Goal: Task Accomplishment & Management: Use online tool/utility

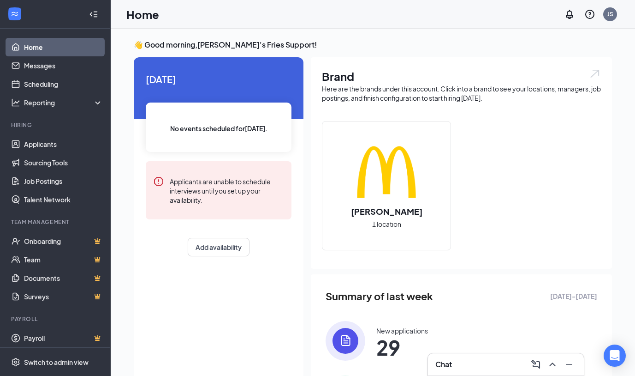
click at [383, 166] on img at bounding box center [386, 172] width 59 height 59
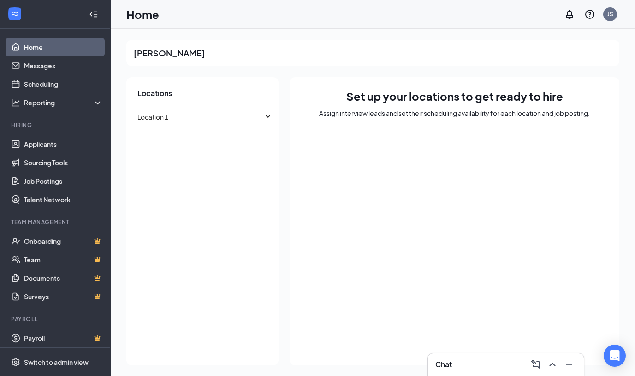
click at [45, 48] on link "Home" at bounding box center [63, 47] width 79 height 18
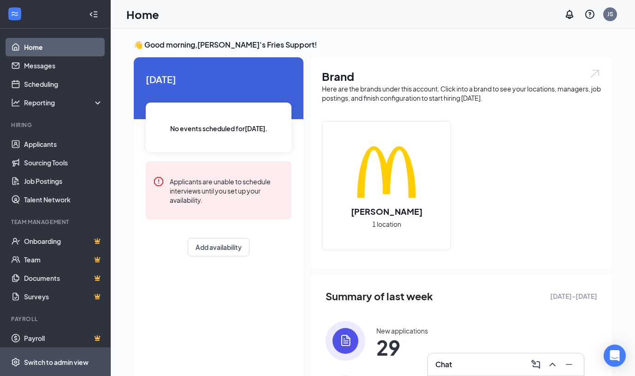
click at [70, 362] on div "Switch to admin view" at bounding box center [56, 361] width 65 height 9
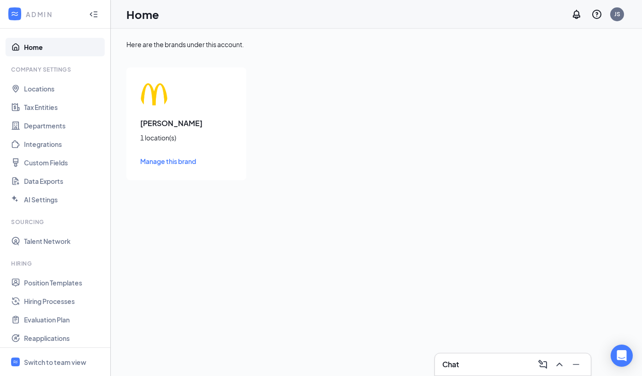
click at [41, 50] on link "Home" at bounding box center [63, 47] width 79 height 18
click at [163, 138] on div "1 location(s)" at bounding box center [186, 137] width 92 height 9
click at [157, 111] on div "[PERSON_NAME] 1 location(s) Manage this brand" at bounding box center [186, 123] width 120 height 113
click at [165, 161] on span "Manage this brand" at bounding box center [168, 161] width 56 height 8
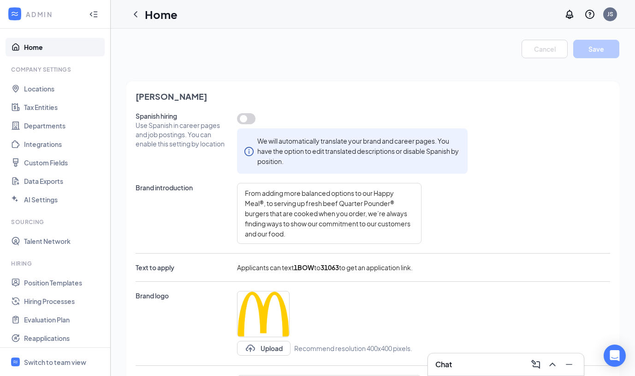
click at [39, 72] on div "Company Settings" at bounding box center [56, 70] width 90 height 8
click at [38, 363] on div "Switch to team view" at bounding box center [55, 361] width 62 height 9
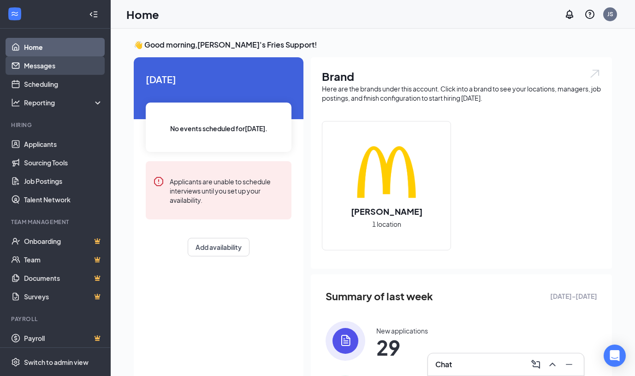
click at [52, 70] on link "Messages" at bounding box center [63, 65] width 79 height 18
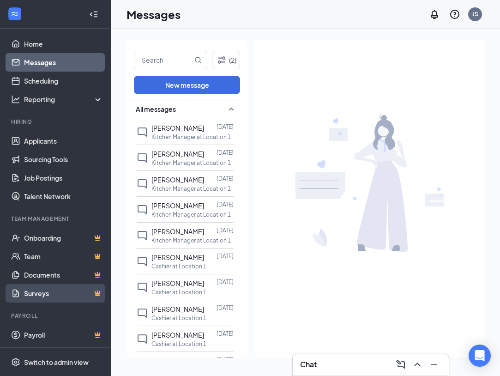
scroll to position [4, 0]
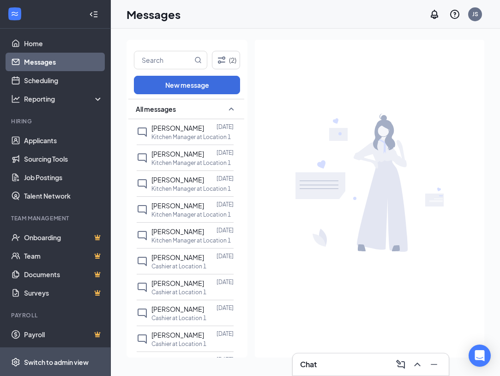
click at [46, 361] on div "Switch to admin view" at bounding box center [56, 361] width 65 height 9
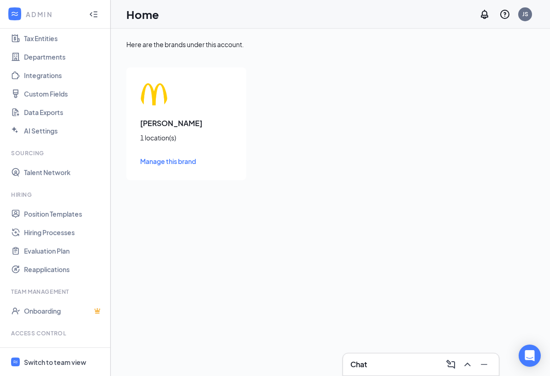
scroll to position [72, 0]
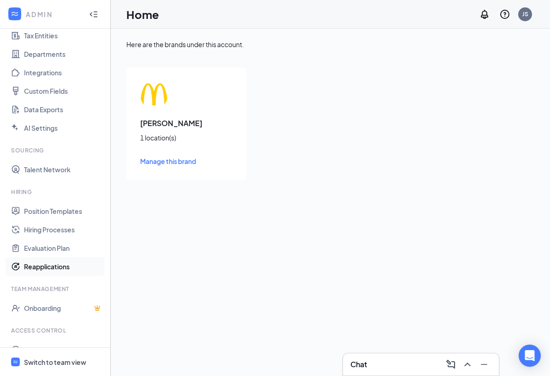
click at [48, 262] on link "Reapplications" at bounding box center [63, 266] width 79 height 18
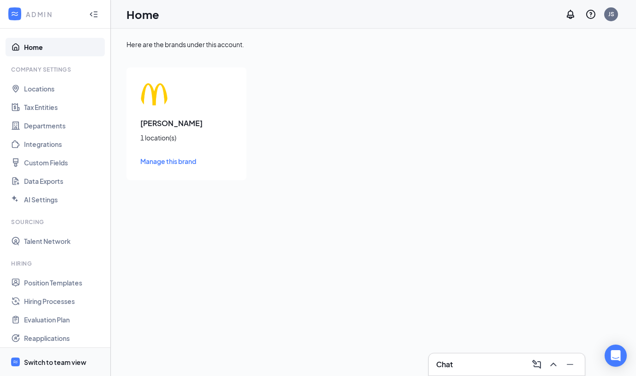
click at [44, 365] on div "Switch to team view" at bounding box center [55, 361] width 62 height 9
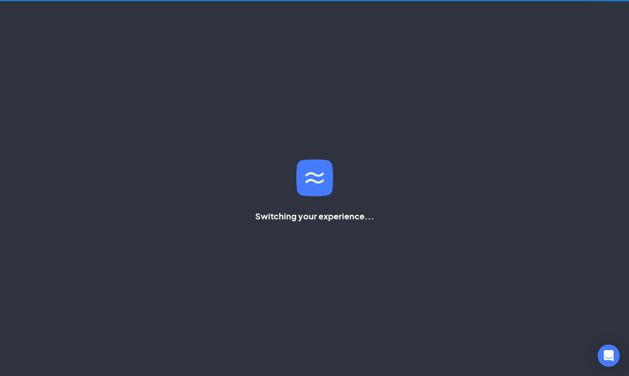
click at [45, 361] on div "Switching your experience..." at bounding box center [314, 188] width 629 height 376
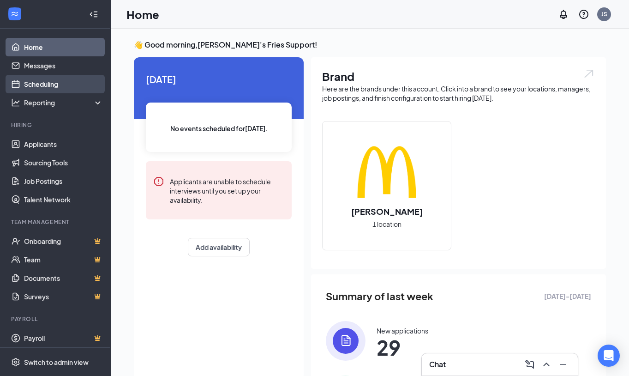
click at [45, 85] on link "Scheduling" at bounding box center [63, 84] width 79 height 18
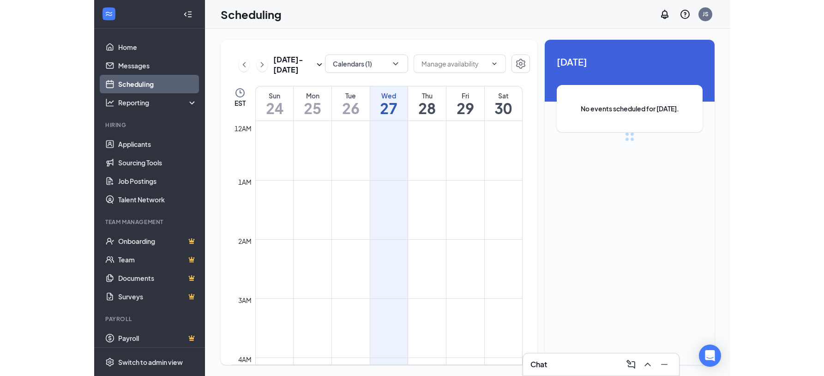
scroll to position [454, 0]
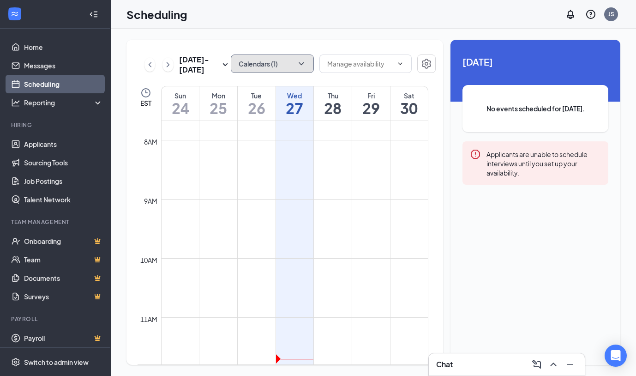
click at [252, 60] on button "Calendars (1)" at bounding box center [272, 63] width 83 height 18
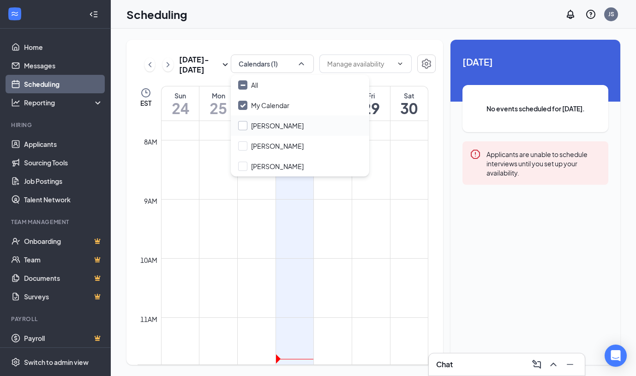
click at [260, 125] on input "[PERSON_NAME]" at bounding box center [271, 125] width 66 height 9
checkbox input "true"
click at [263, 145] on input "[PERSON_NAME]" at bounding box center [271, 145] width 66 height 9
checkbox input "true"
click at [263, 167] on input "[PERSON_NAME]" at bounding box center [271, 165] width 66 height 9
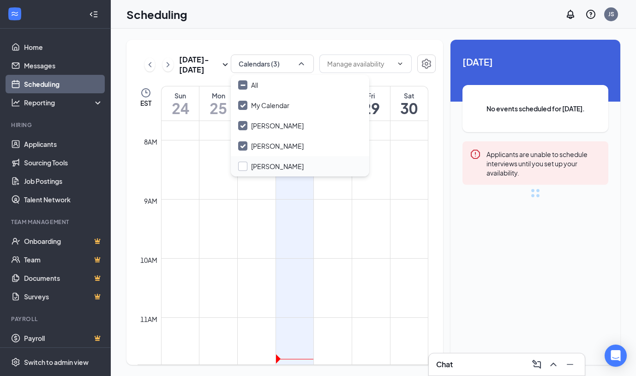
checkbox input "false"
checkbox input "true"
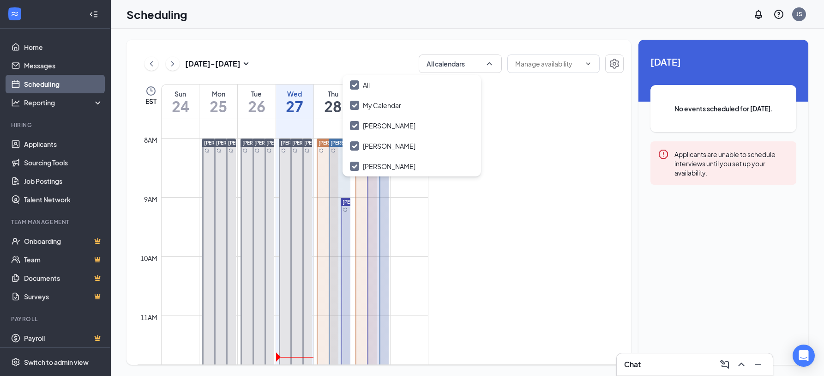
click at [467, 32] on div "[DATE] - [DATE] All calendars EST Sun 24 Mon 25 Tue 26 Wed 27 Thu 28 Fri 29 Sat…" at bounding box center [467, 202] width 713 height 347
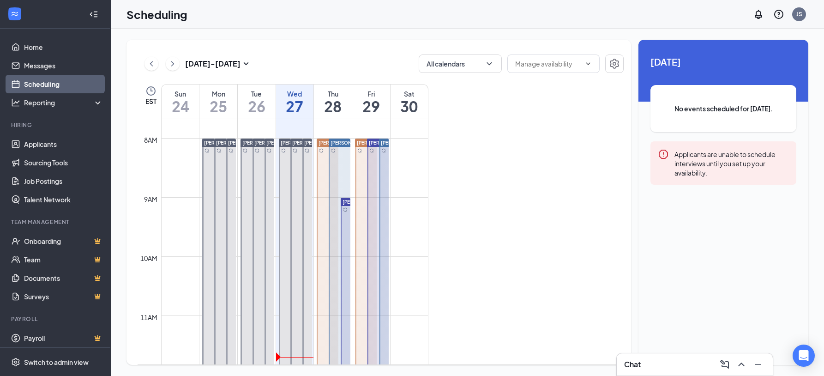
click at [327, 182] on div "[PERSON_NAME]" at bounding box center [339, 256] width 24 height 236
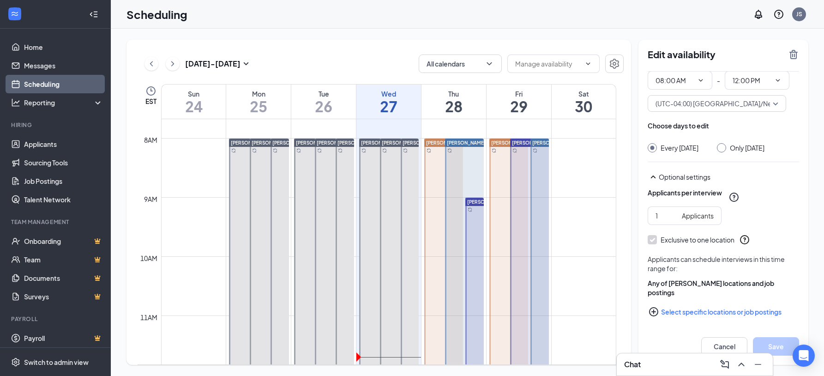
scroll to position [30, 0]
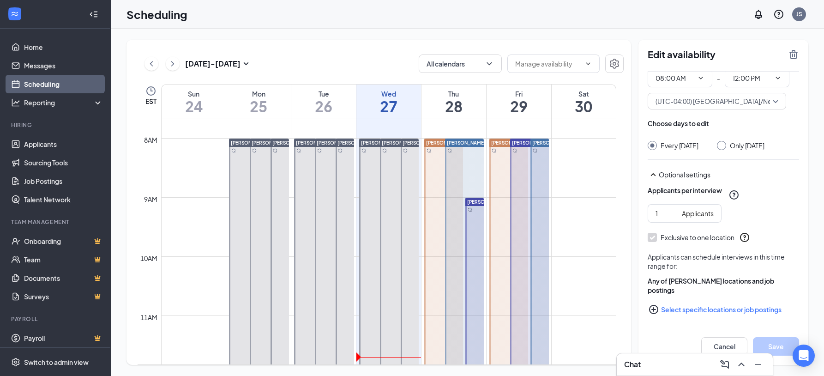
click at [745, 242] on icon "QuestionInfo" at bounding box center [744, 237] width 9 height 9
click at [705, 311] on button "Select specific locations or job postings" at bounding box center [722, 309] width 151 height 18
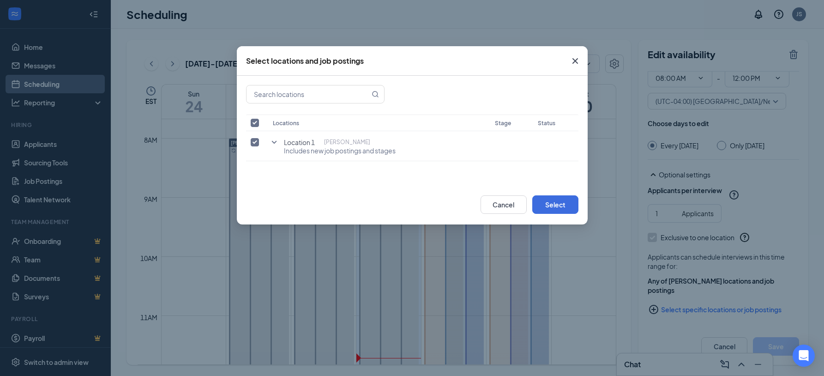
click at [575, 59] on icon "Cross" at bounding box center [574, 60] width 11 height 11
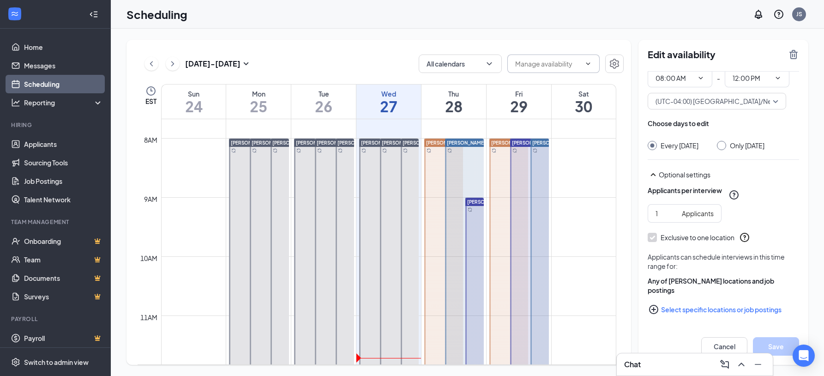
click at [538, 64] on input "text" at bounding box center [548, 64] width 66 height 10
click at [617, 68] on icon "Settings" at bounding box center [614, 63] width 11 height 11
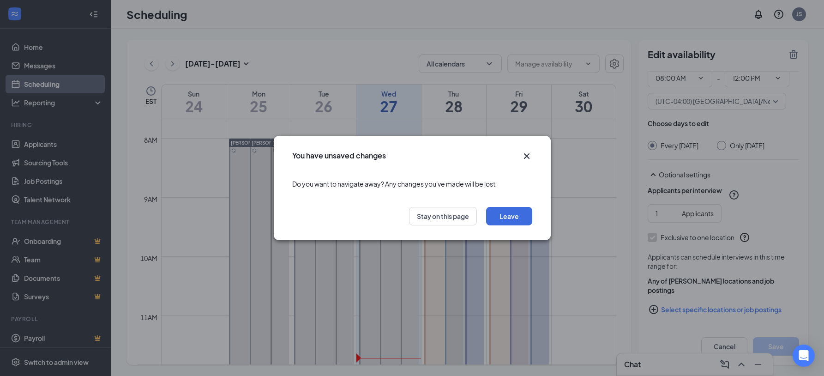
click at [525, 157] on icon "Cross" at bounding box center [526, 156] width 6 height 6
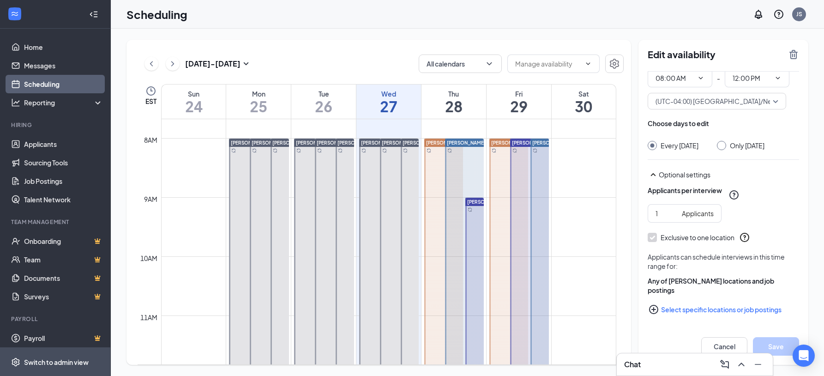
click at [59, 362] on div "Switch to admin view" at bounding box center [56, 361] width 65 height 9
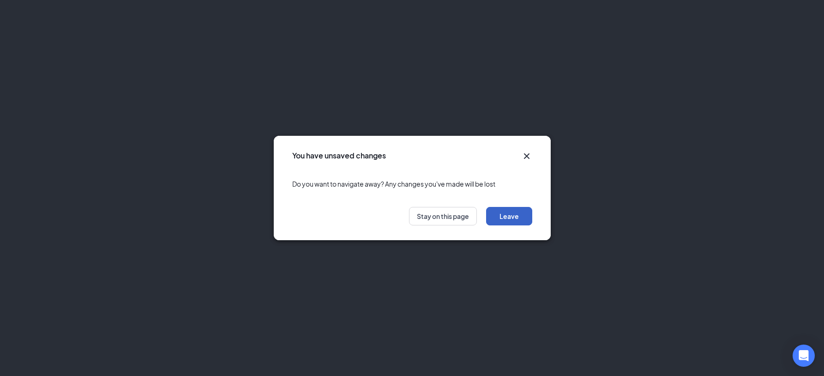
click at [506, 217] on button "Leave" at bounding box center [509, 216] width 46 height 18
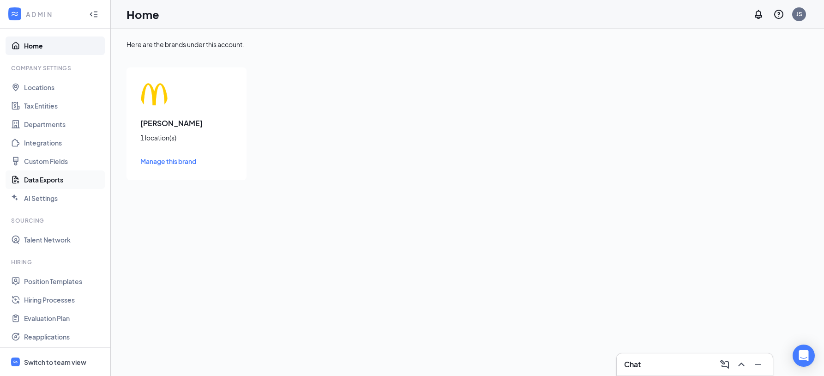
scroll to position [2, 0]
click at [45, 175] on link "Data Exports" at bounding box center [63, 179] width 79 height 18
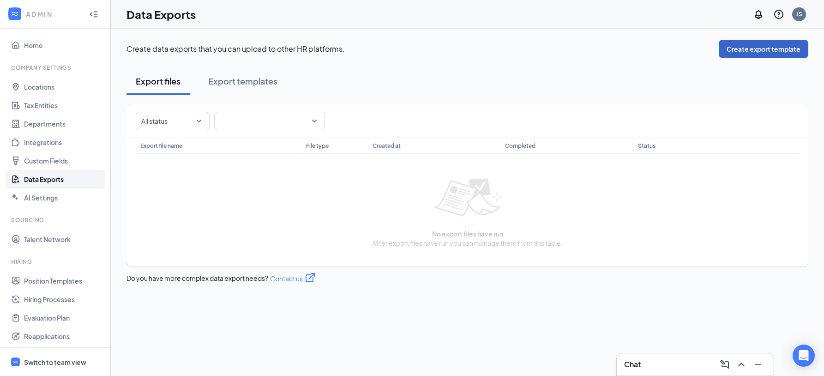
click at [737, 53] on button "Create export template" at bounding box center [763, 49] width 90 height 18
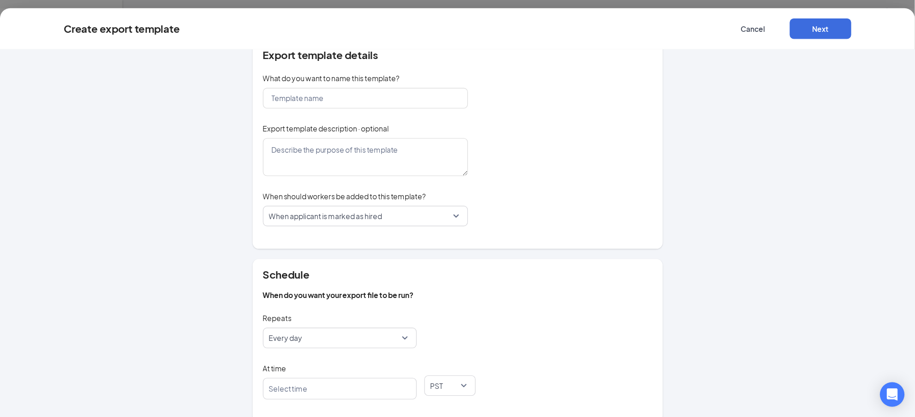
scroll to position [16, 0]
click at [316, 200] on span "When applicant is marked as hired" at bounding box center [293, 197] width 102 height 18
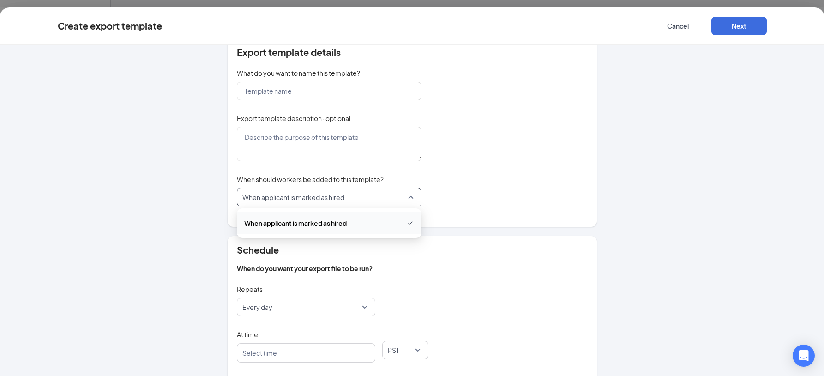
click at [663, 192] on div "Export template details What do you want to name this template? Export template…" at bounding box center [412, 210] width 824 height 331
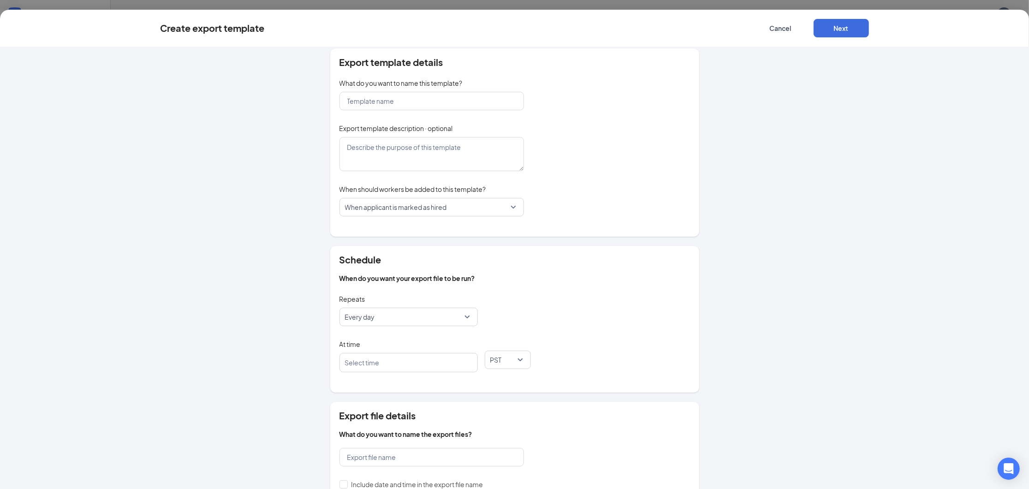
scroll to position [8, 0]
click at [834, 30] on button "Next" at bounding box center [841, 28] width 55 height 18
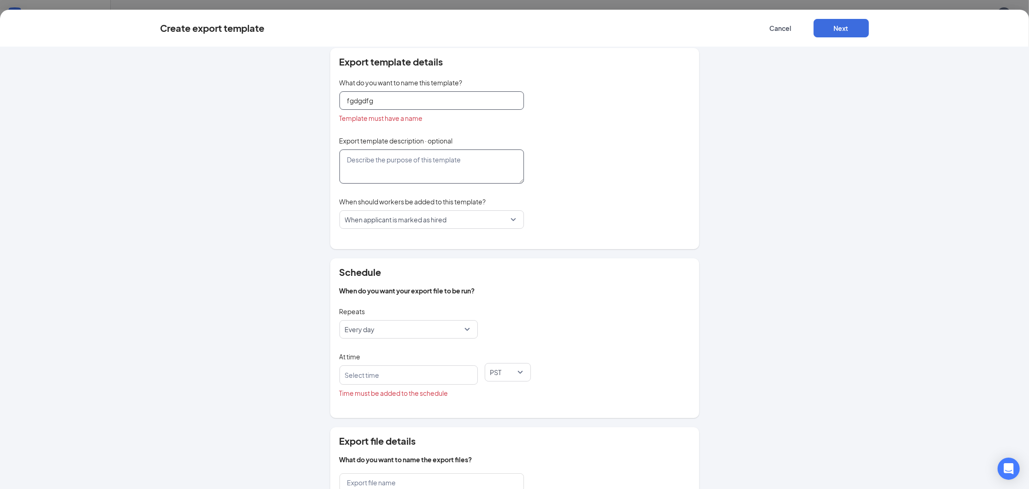
type input "fgdgdfg"
click at [382, 170] on textarea at bounding box center [432, 166] width 185 height 34
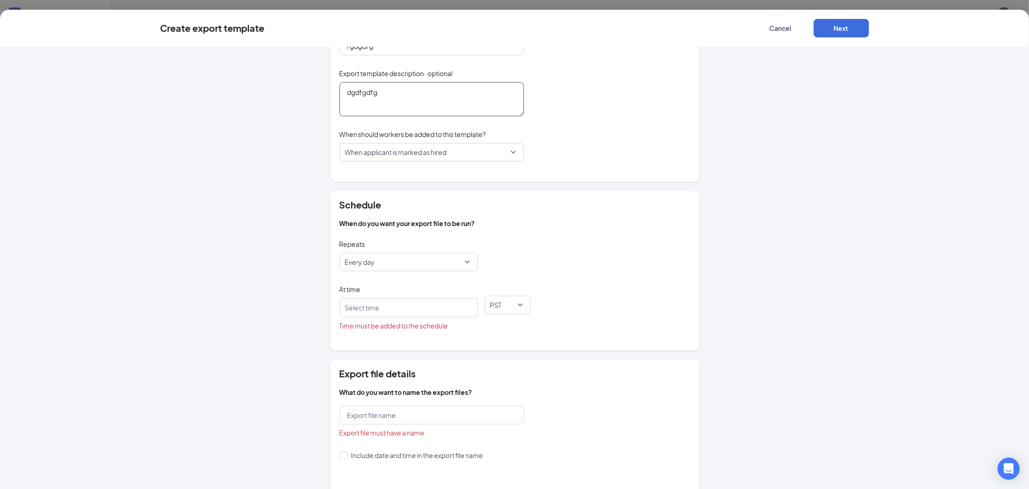
scroll to position [104, 0]
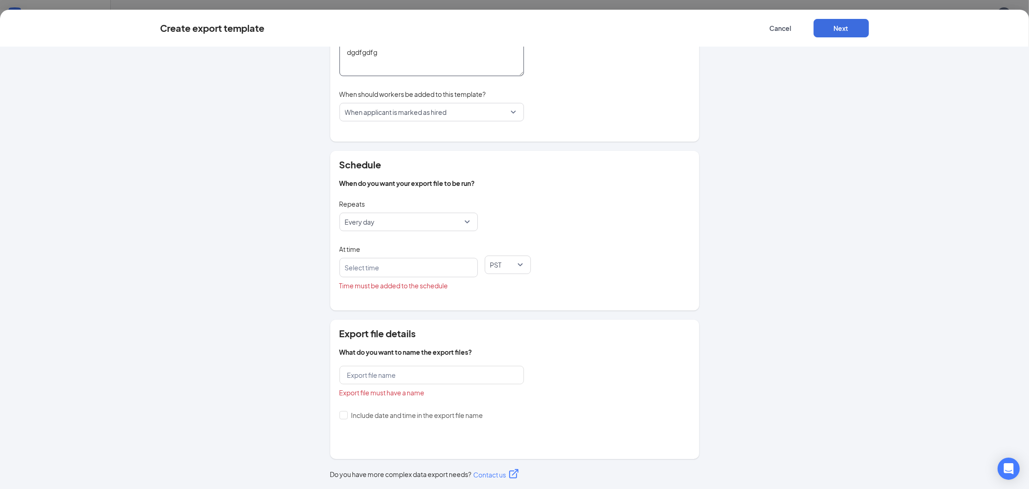
click at [438, 269] on div at bounding box center [404, 267] width 114 height 15
type textarea "dgdfgdfg"
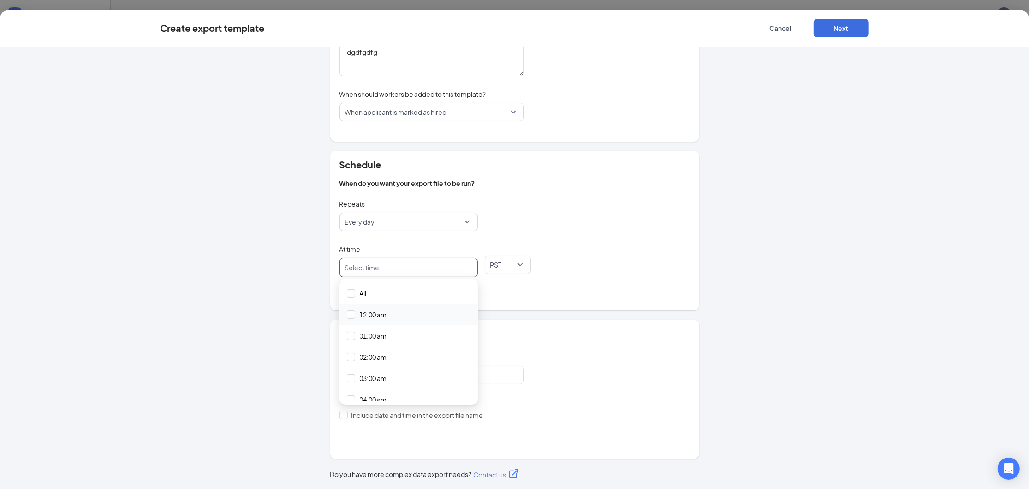
click at [401, 315] on div "12:00 am" at bounding box center [409, 315] width 124 height 10
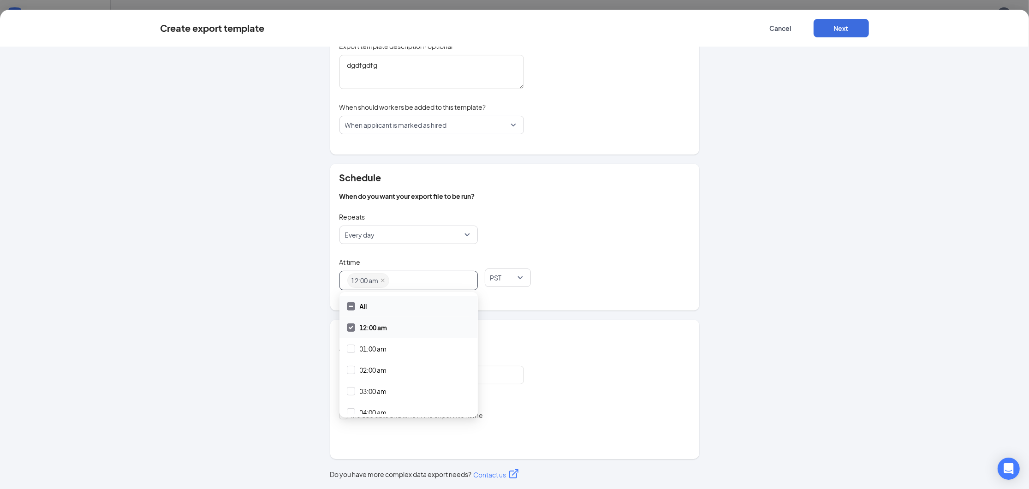
scroll to position [90, 0]
click at [589, 268] on div "At time 12:00 am __ALL__ 00:00 All 12:00 am 01:00 am 02:00 am 03:00 am 04:00 am…" at bounding box center [515, 278] width 351 height 46
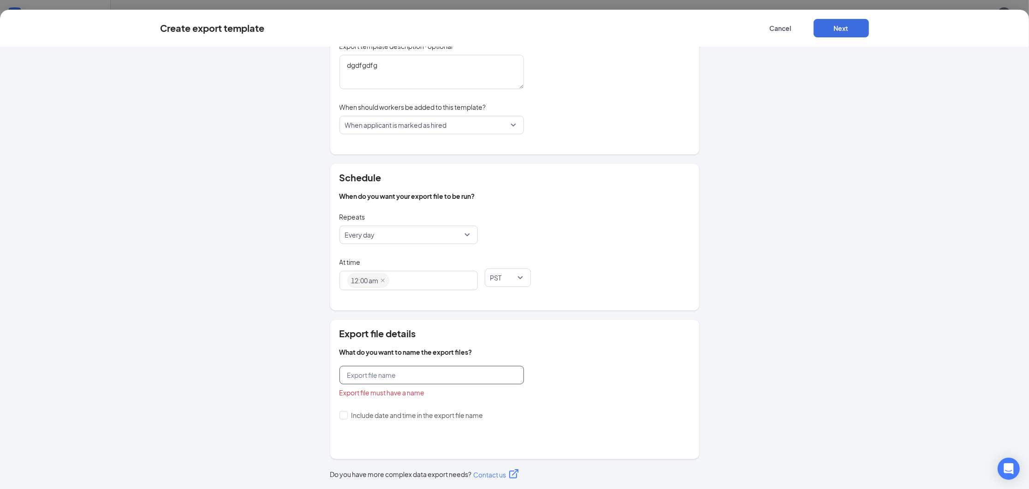
click at [429, 370] on input "text" at bounding box center [432, 375] width 185 height 18
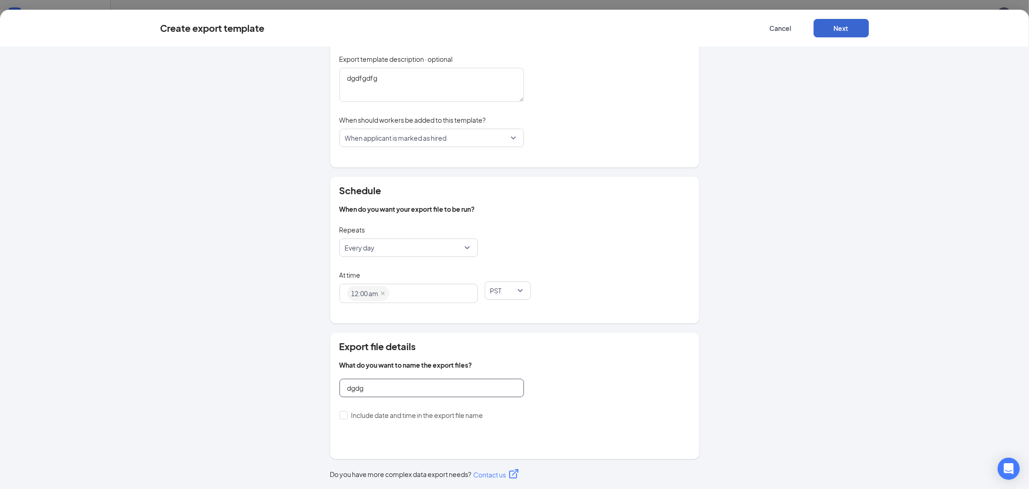
type input "dgdg"
click at [842, 30] on button "Next" at bounding box center [841, 28] width 55 height 18
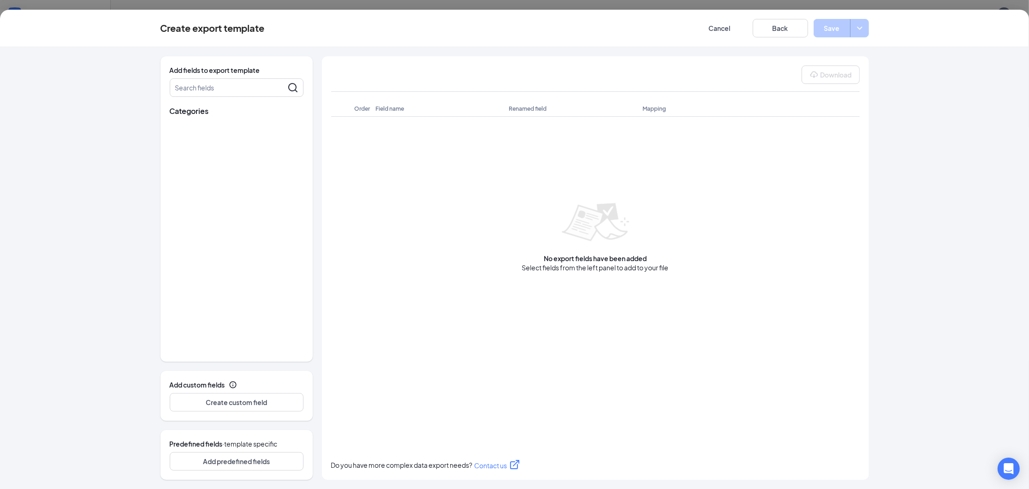
scroll to position [0, 0]
click at [186, 126] on span "Job info" at bounding box center [195, 127] width 24 height 9
click at [195, 198] on span "Personal info" at bounding box center [203, 196] width 40 height 9
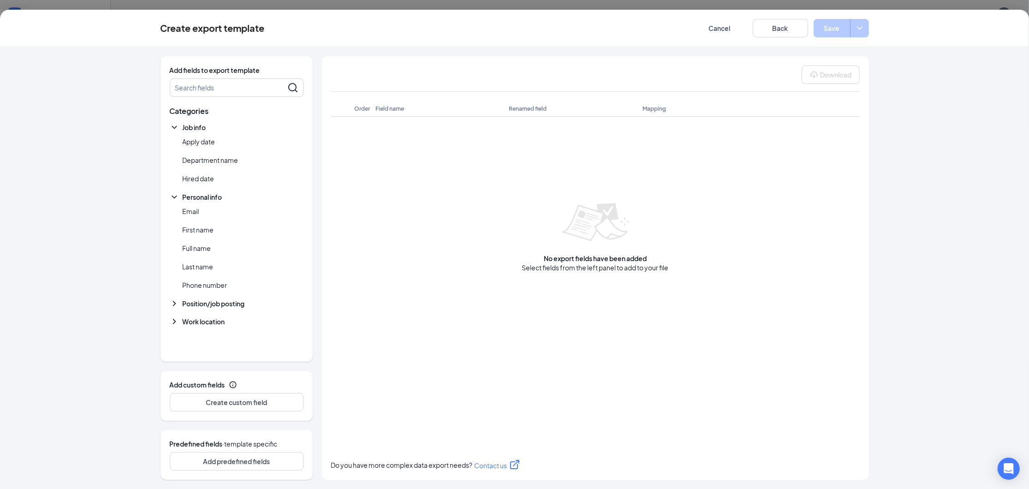
click at [188, 305] on span "Position/job posting" at bounding box center [214, 303] width 62 height 9
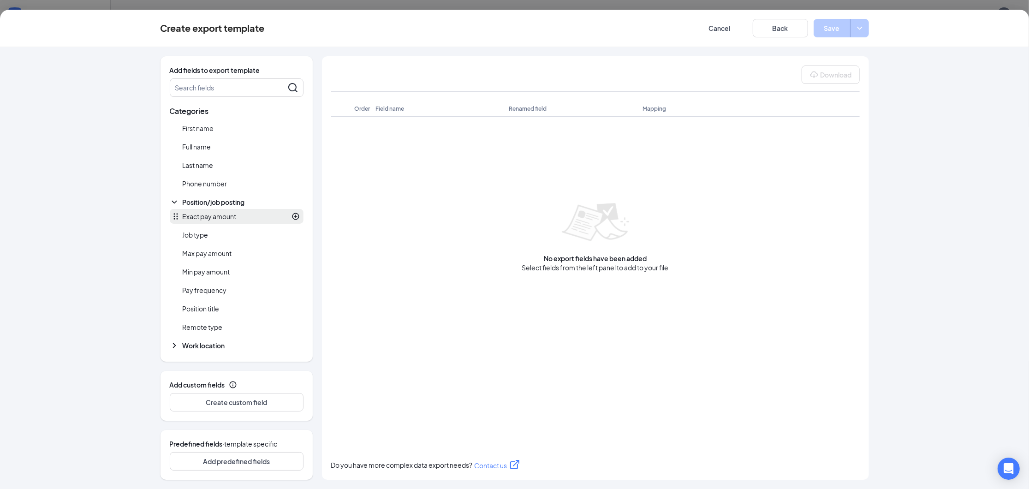
scroll to position [102, 0]
click at [179, 203] on div "Position/job posting" at bounding box center [207, 202] width 75 height 11
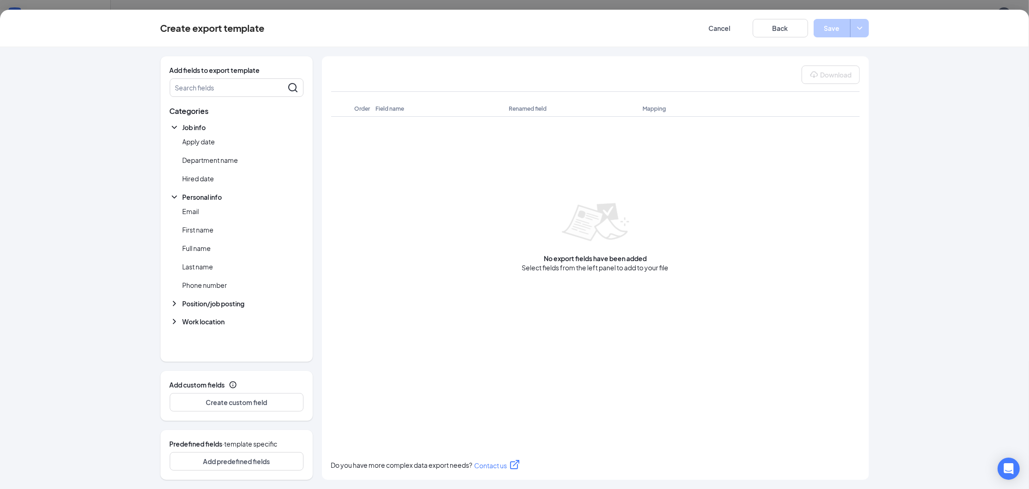
scroll to position [0, 0]
click at [376, 105] on div "Field name" at bounding box center [440, 109] width 134 height 16
click at [201, 143] on span "Apply date" at bounding box center [199, 141] width 33 height 9
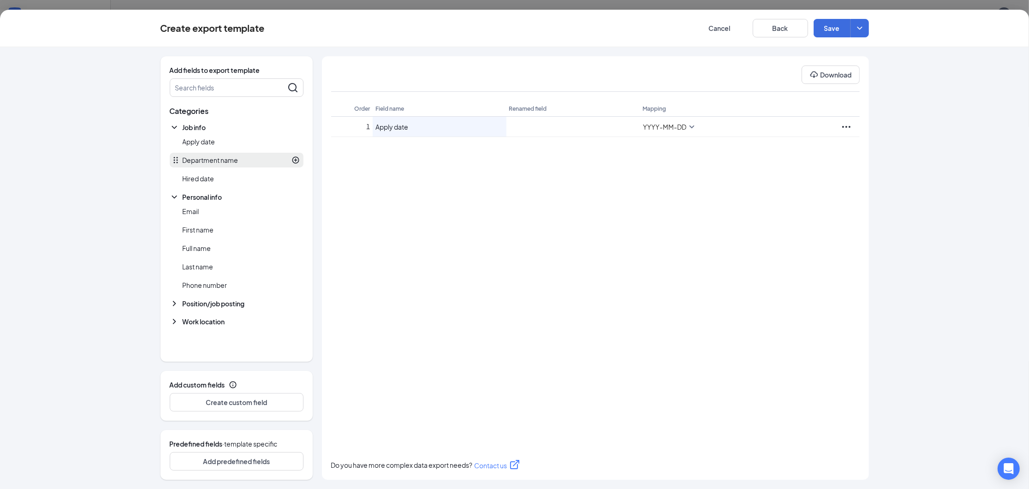
click at [201, 164] on span "Department name" at bounding box center [211, 159] width 56 height 9
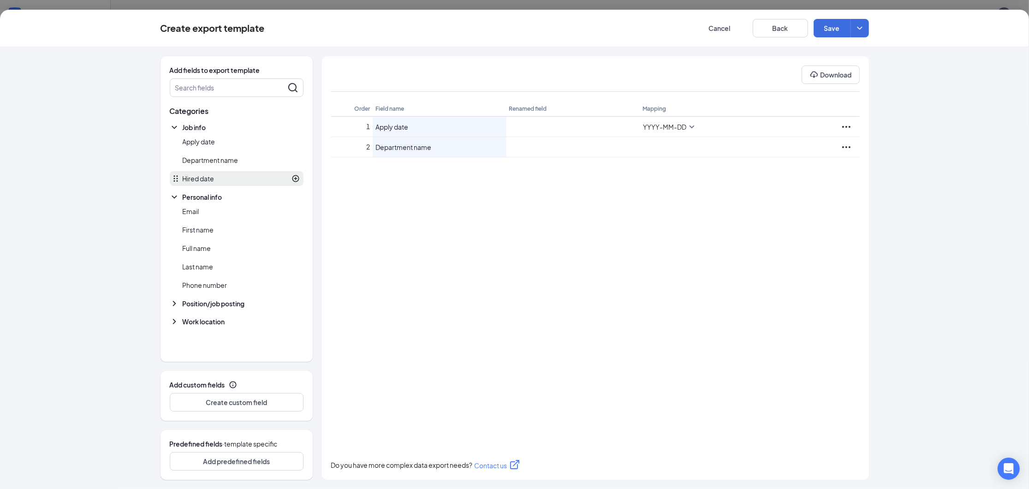
click at [208, 182] on span "Hired date" at bounding box center [199, 178] width 32 height 9
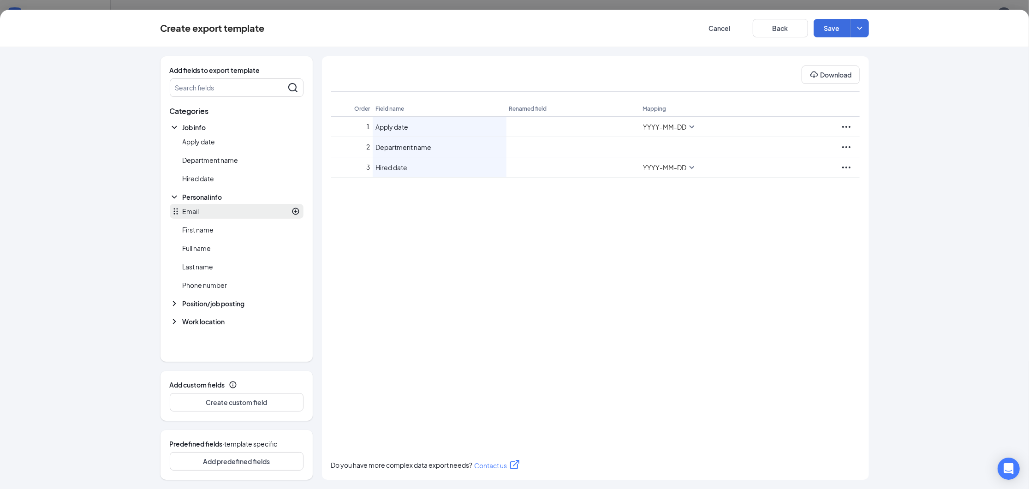
click at [205, 214] on div at bounding box center [249, 211] width 101 height 8
click at [207, 234] on span "First name" at bounding box center [198, 229] width 31 height 9
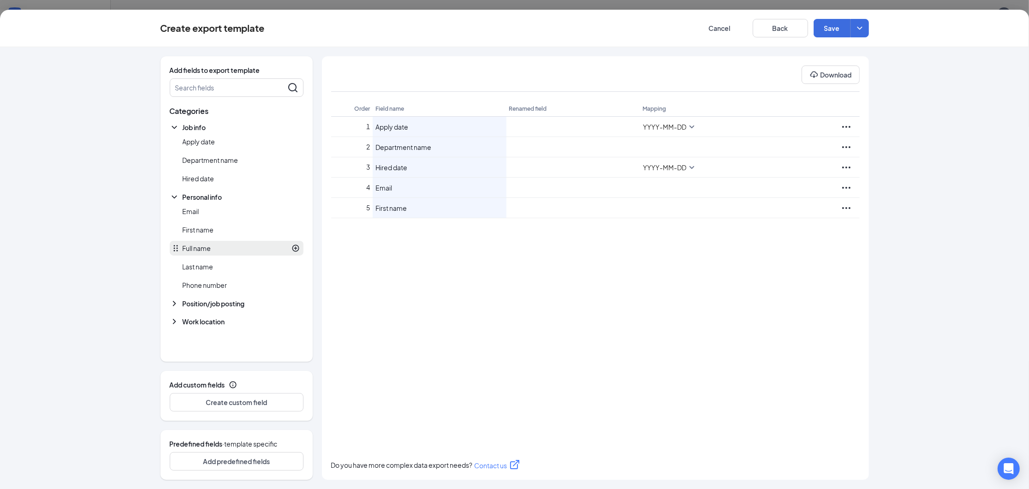
click at [203, 251] on span "Full name" at bounding box center [197, 248] width 29 height 9
click at [203, 266] on span "Last name" at bounding box center [198, 266] width 31 height 9
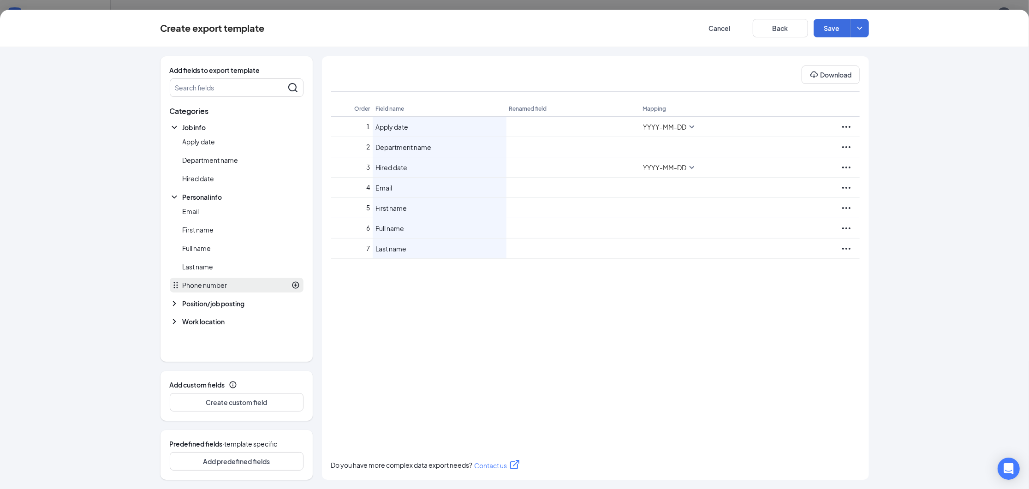
click at [205, 285] on span "Phone number" at bounding box center [205, 285] width 45 height 9
click at [723, 30] on button "Cancel" at bounding box center [719, 28] width 55 height 18
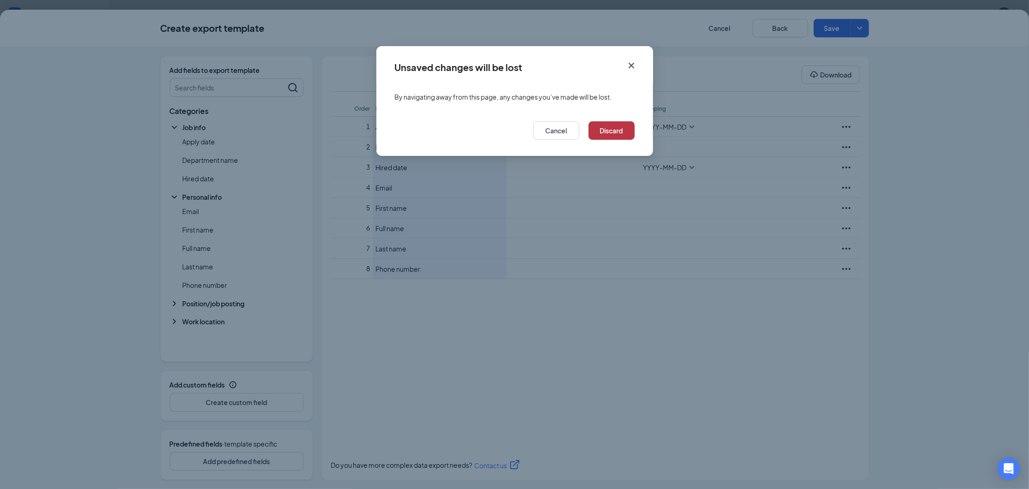
click at [616, 131] on button "Discard" at bounding box center [612, 130] width 46 height 18
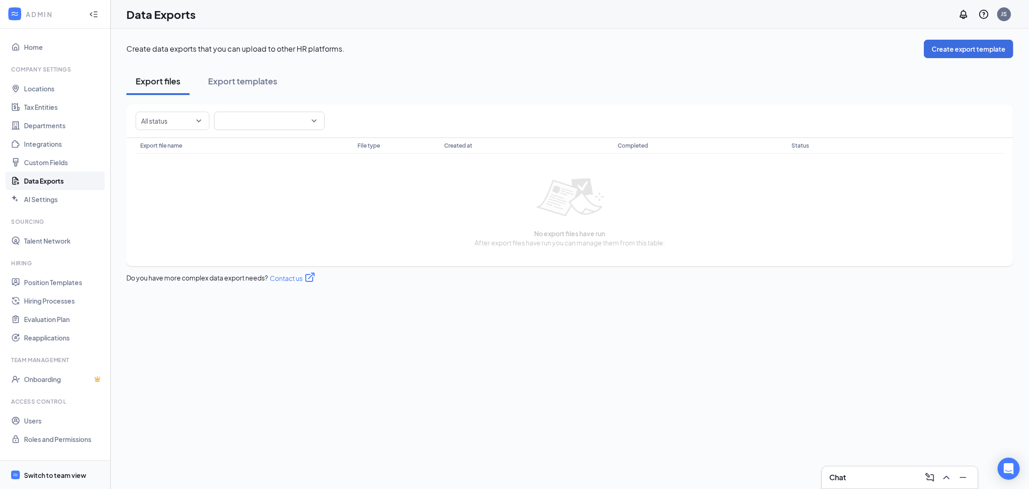
click at [46, 475] on div "Switch to team view" at bounding box center [55, 475] width 62 height 9
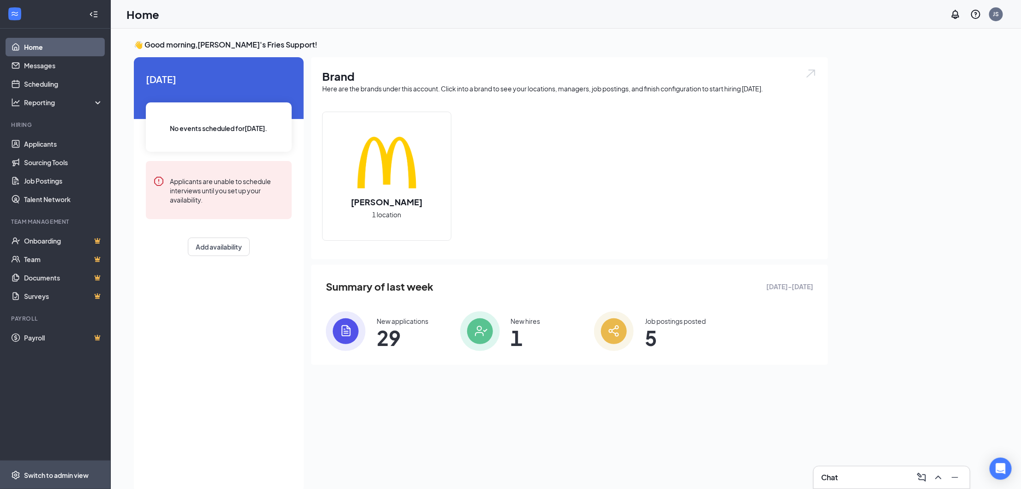
click at [48, 471] on div "Switch to admin view" at bounding box center [56, 475] width 65 height 9
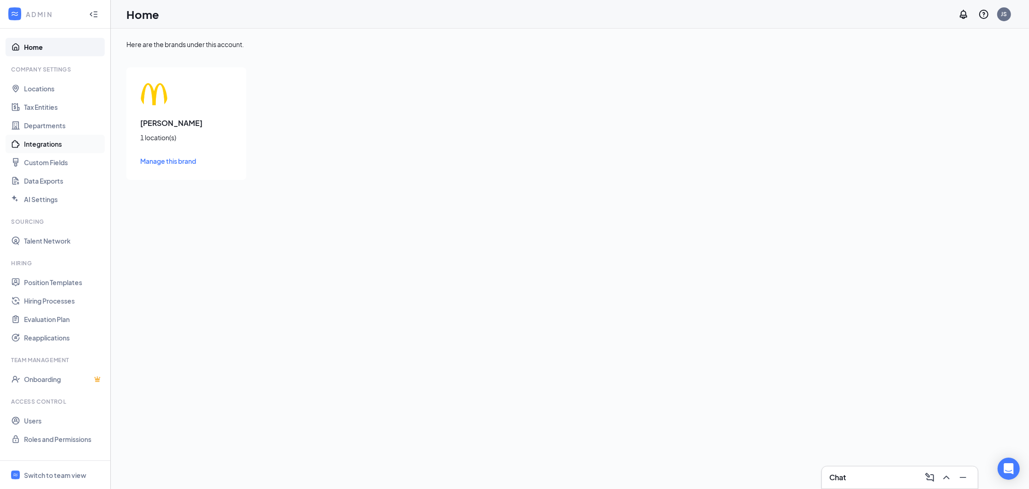
click at [44, 145] on link "Integrations" at bounding box center [63, 144] width 79 height 18
